Goal: Transaction & Acquisition: Purchase product/service

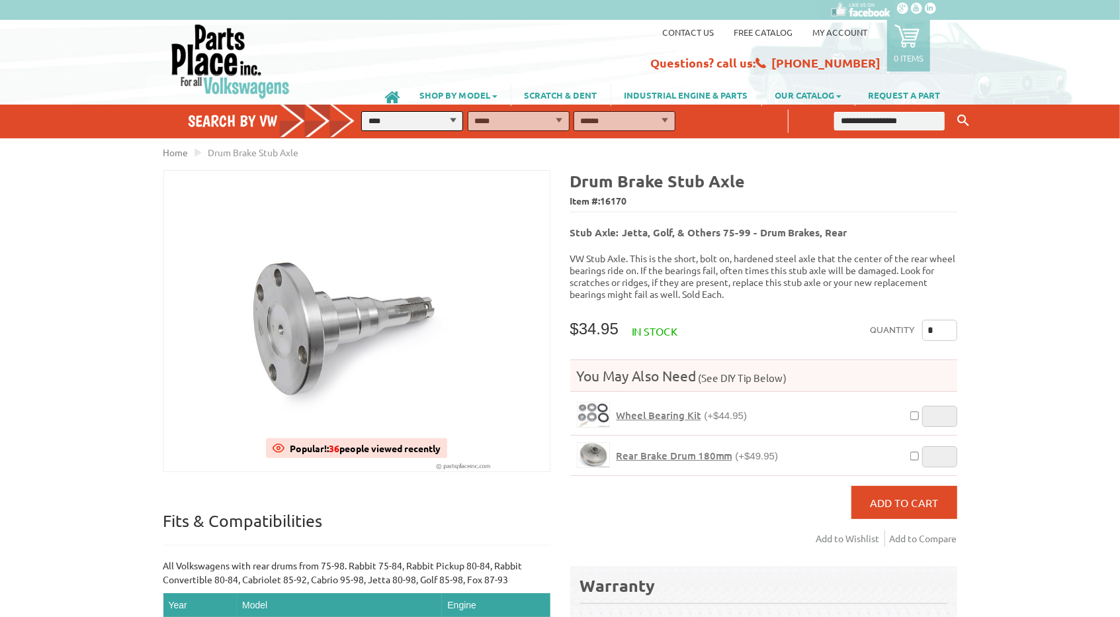
click at [647, 408] on span "Wheel Bearing Kit" at bounding box center [659, 414] width 85 height 13
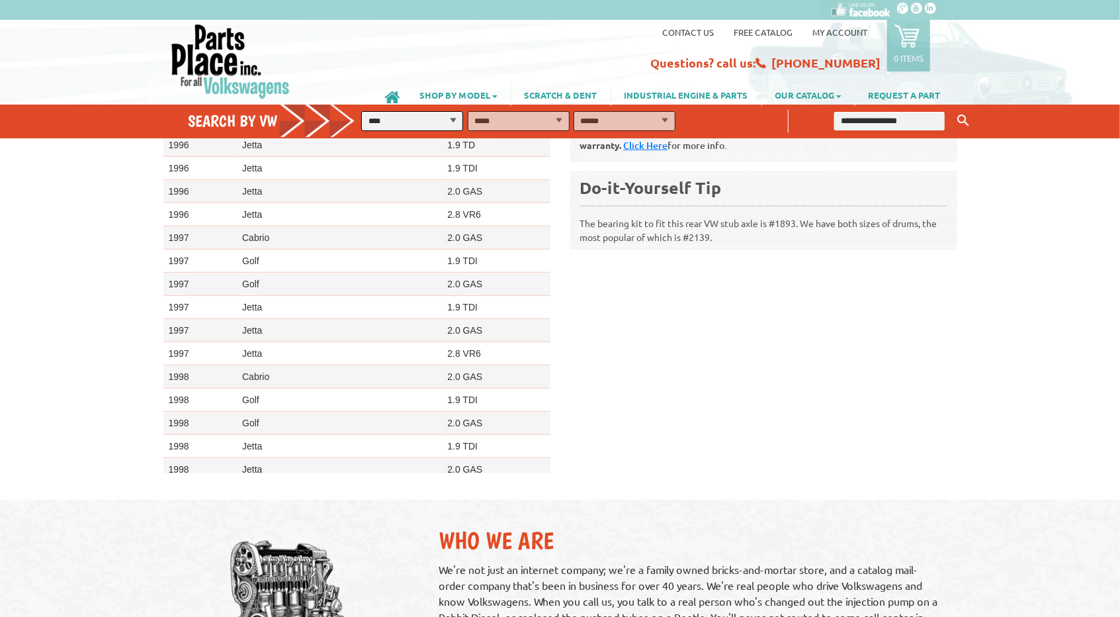
scroll to position [513, 0]
